Goal: Task Accomplishment & Management: Complete application form

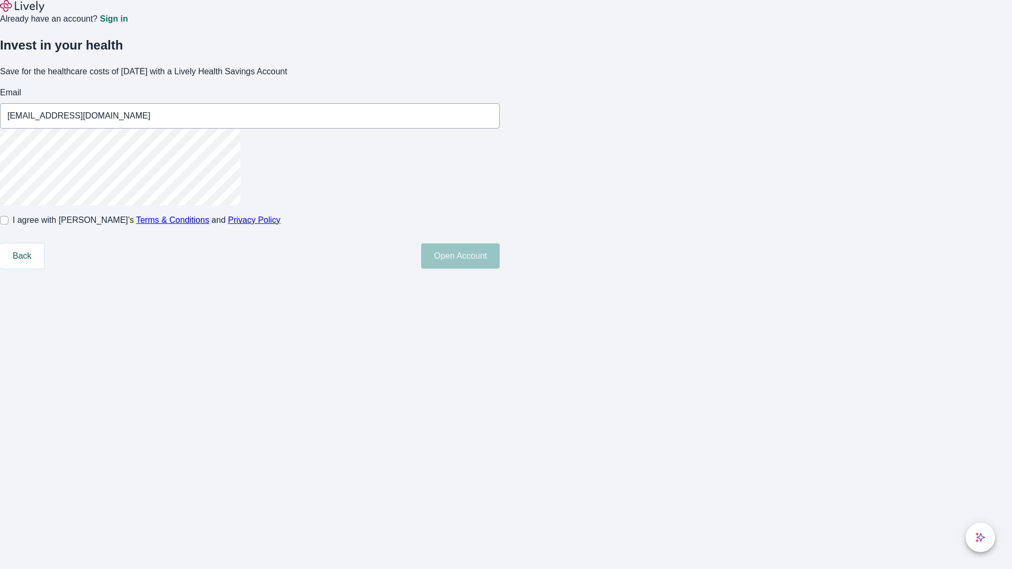
click at [8, 225] on input "I agree with Lively’s Terms & Conditions and Privacy Policy" at bounding box center [4, 220] width 8 height 8
checkbox input "true"
click at [500, 269] on button "Open Account" at bounding box center [460, 256] width 79 height 25
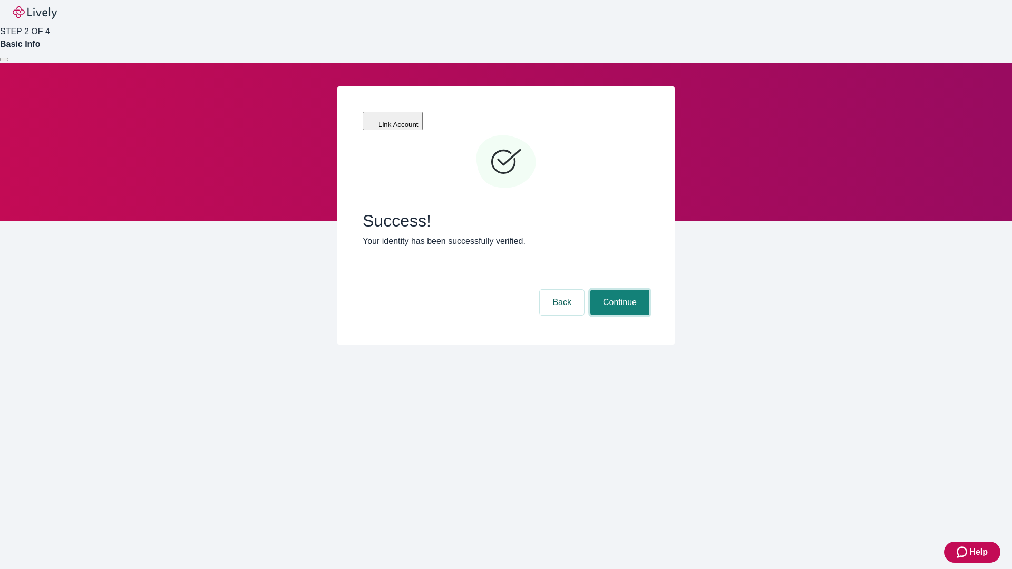
click at [618, 290] on button "Continue" at bounding box center [619, 302] width 59 height 25
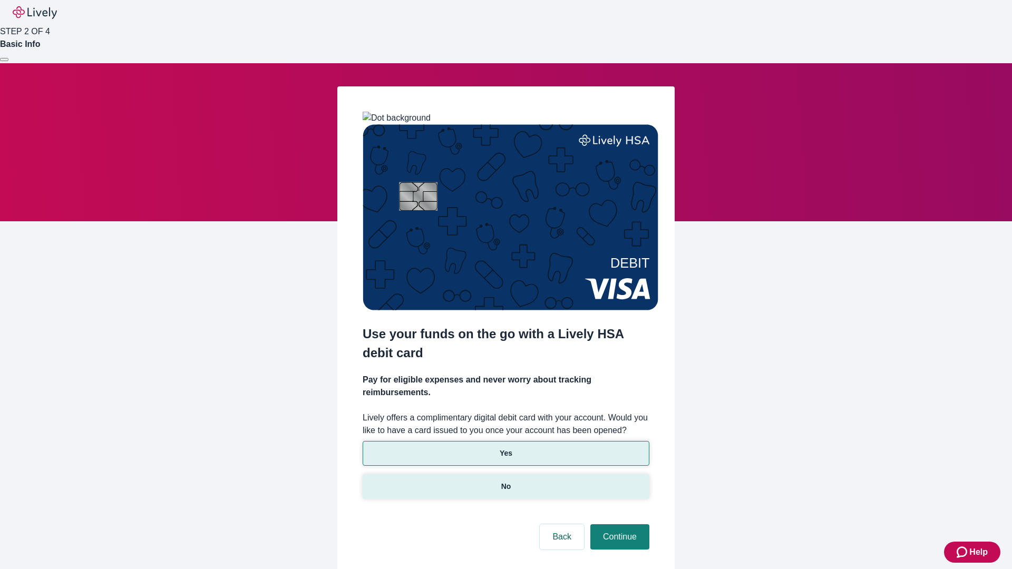
click at [506, 481] on p "No" at bounding box center [506, 486] width 10 height 11
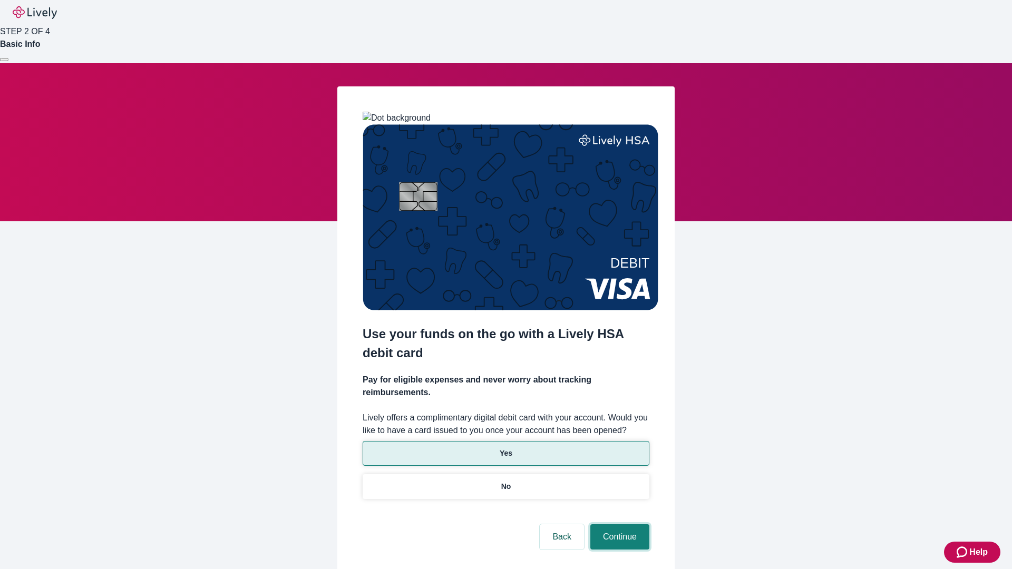
click at [618, 525] on button "Continue" at bounding box center [619, 537] width 59 height 25
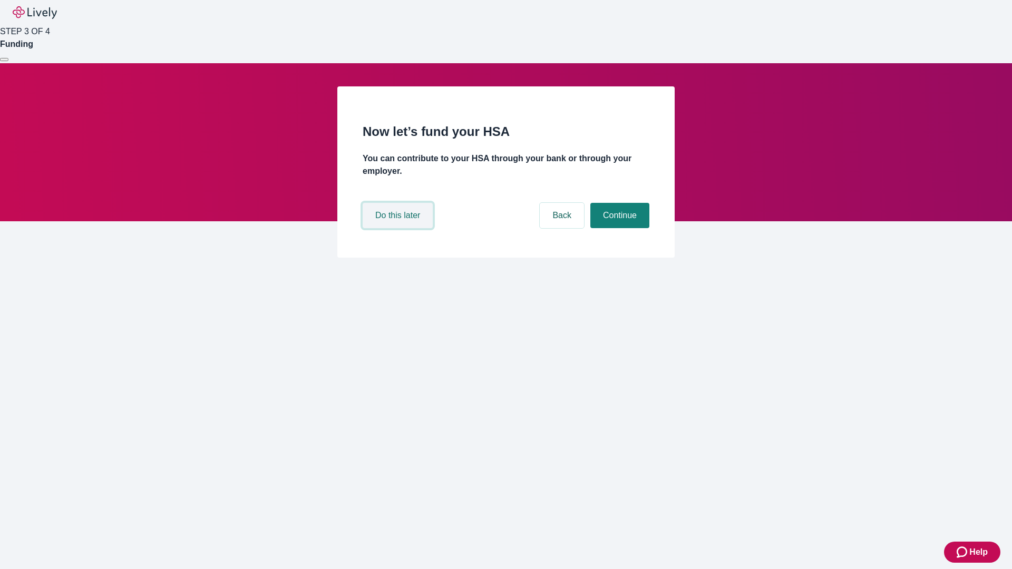
click at [399, 228] on button "Do this later" at bounding box center [398, 215] width 70 height 25
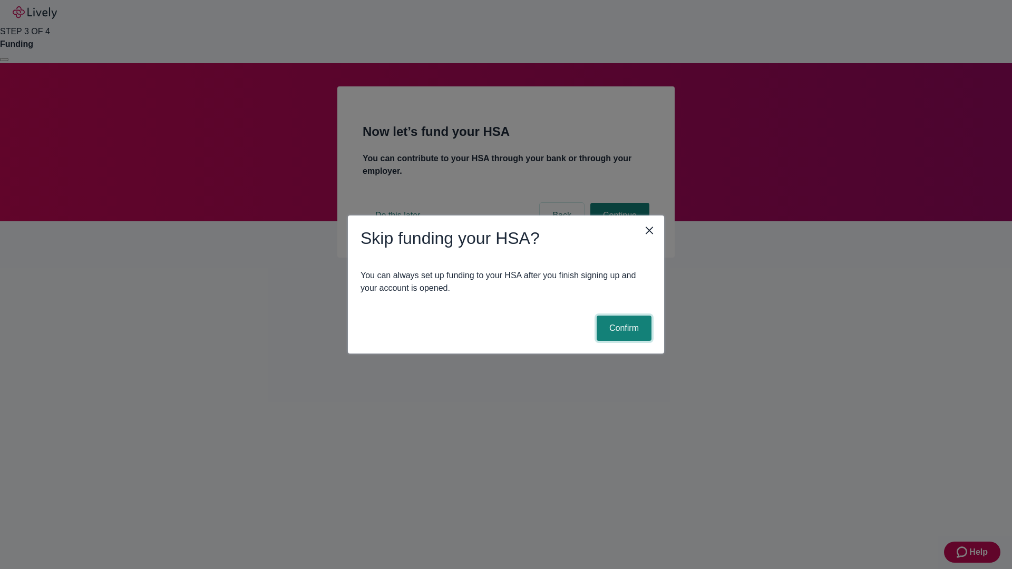
click at [623, 328] on button "Confirm" at bounding box center [624, 328] width 55 height 25
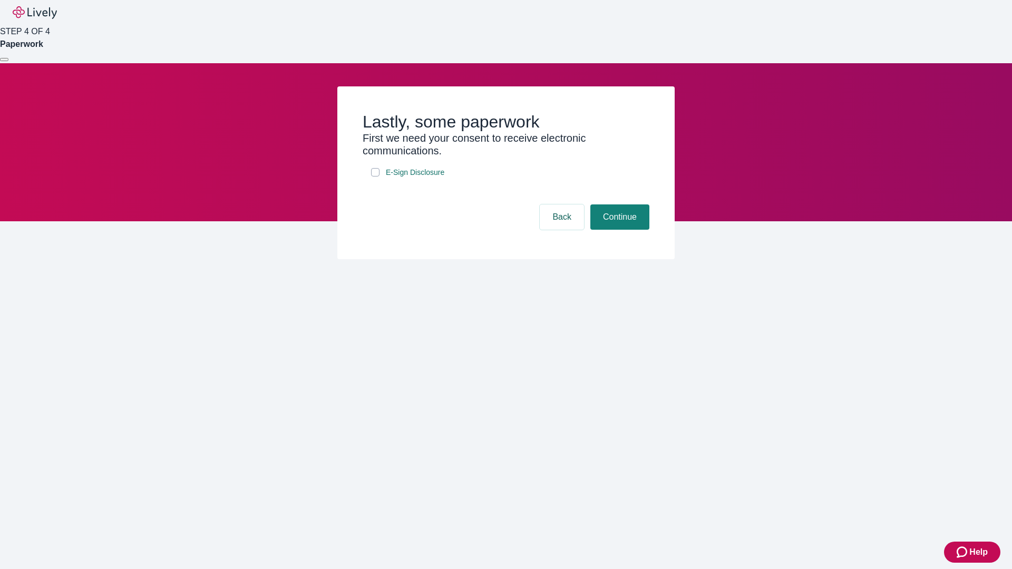
click at [375, 177] on input "E-Sign Disclosure" at bounding box center [375, 172] width 8 height 8
checkbox input "true"
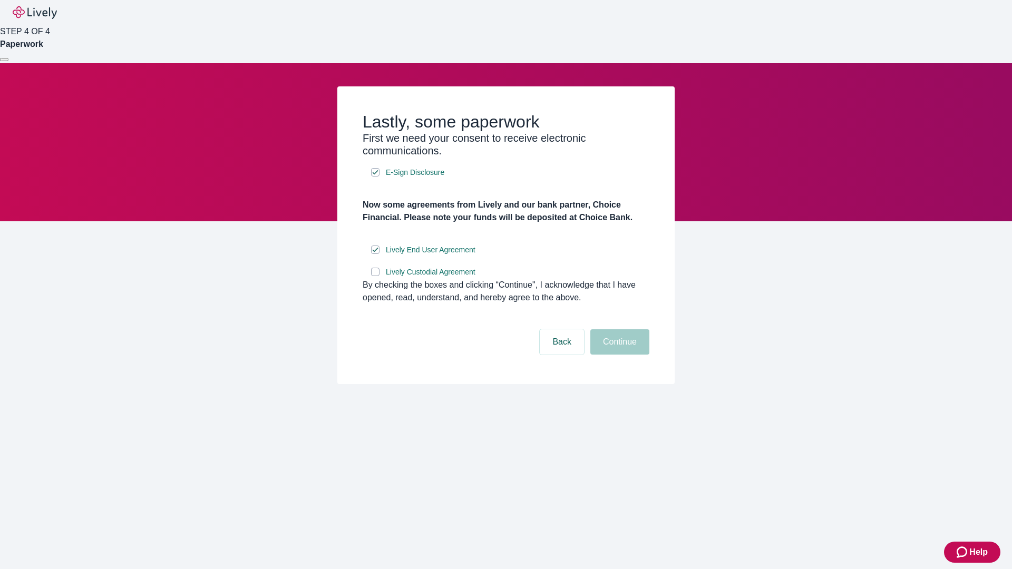
click at [375, 276] on input "Lively Custodial Agreement" at bounding box center [375, 272] width 8 height 8
checkbox input "true"
click at [618, 355] on button "Continue" at bounding box center [619, 341] width 59 height 25
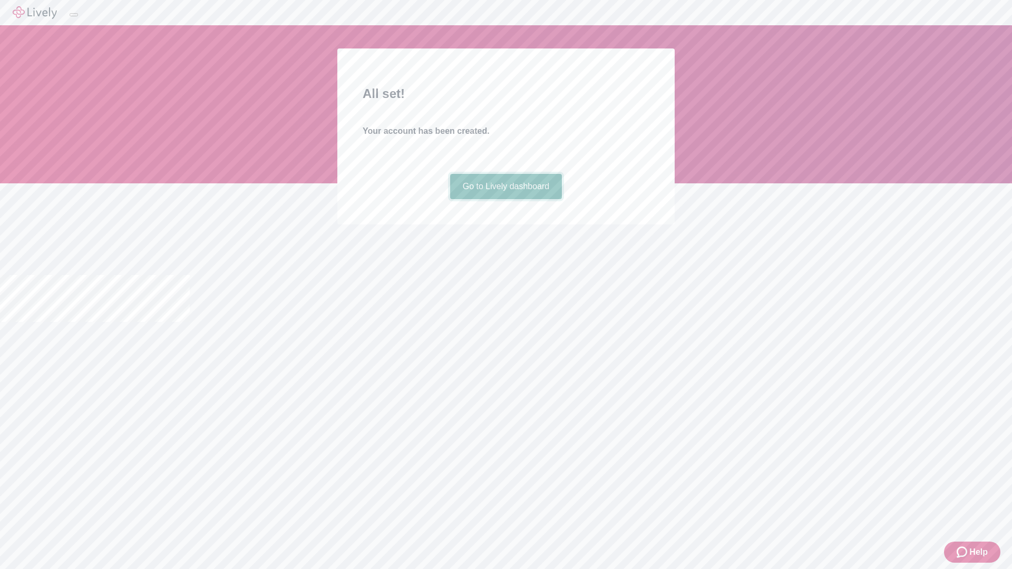
click at [506, 199] on link "Go to Lively dashboard" at bounding box center [506, 186] width 112 height 25
